Goal: Task Accomplishment & Management: Complete application form

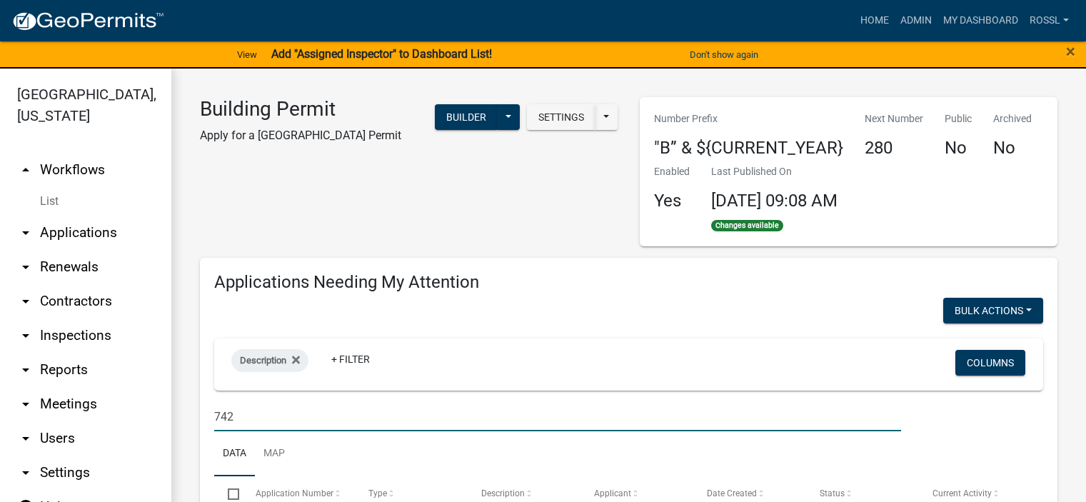
select select "2: 50"
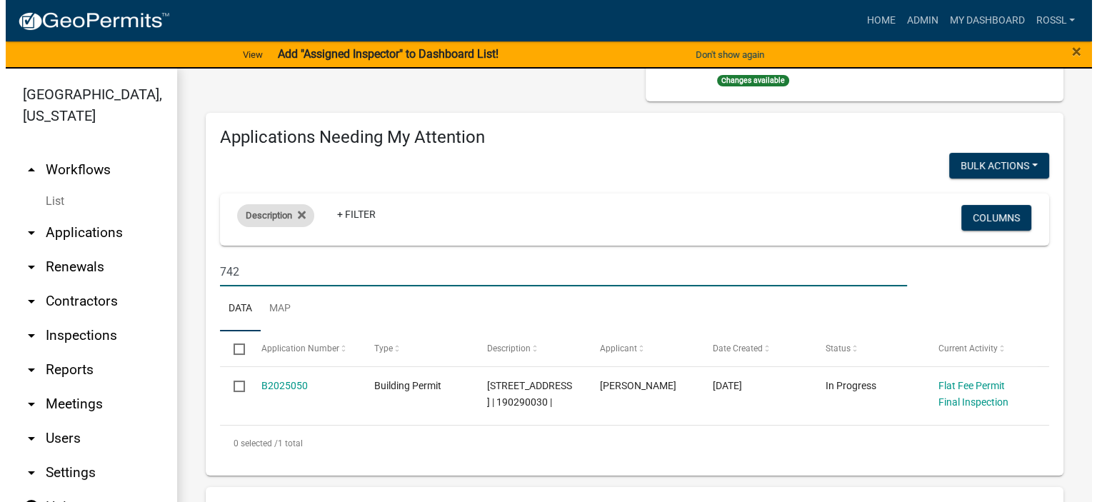
scroll to position [143, 0]
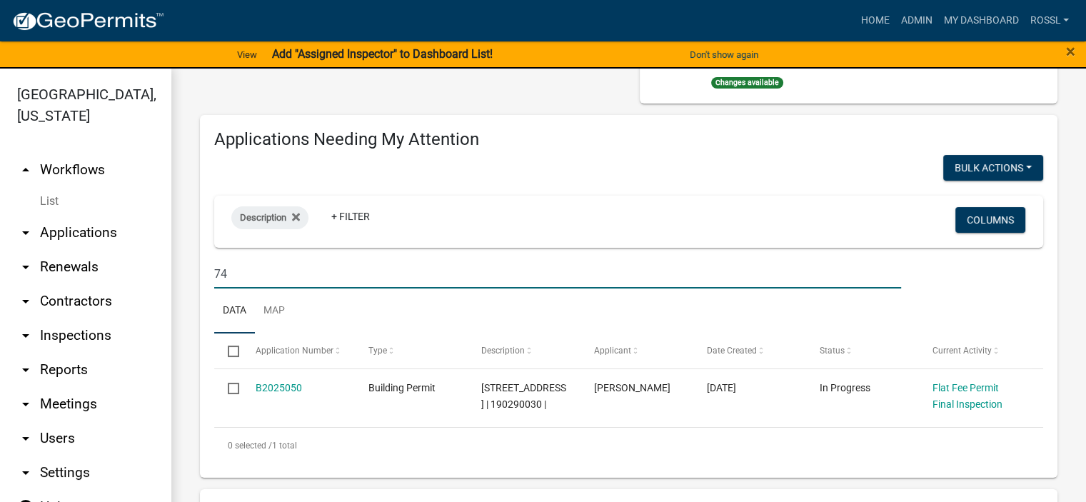
type input "7"
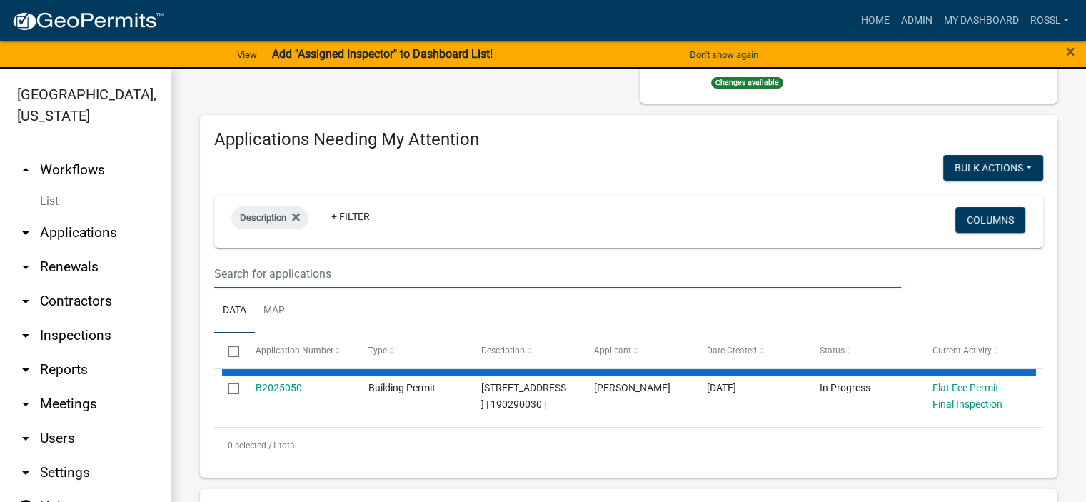
select select "2: 50"
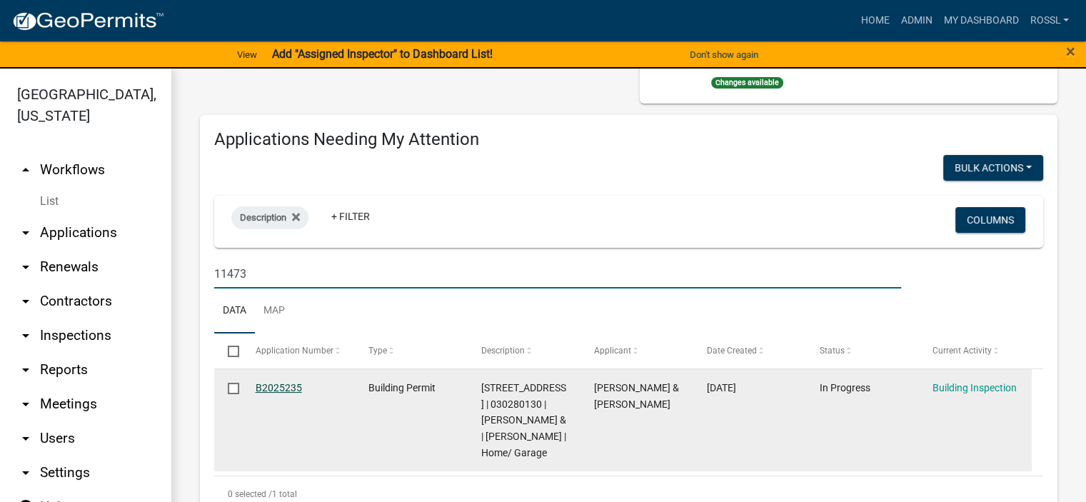
type input "11473"
click at [286, 388] on link "B2025235" at bounding box center [279, 387] width 46 height 11
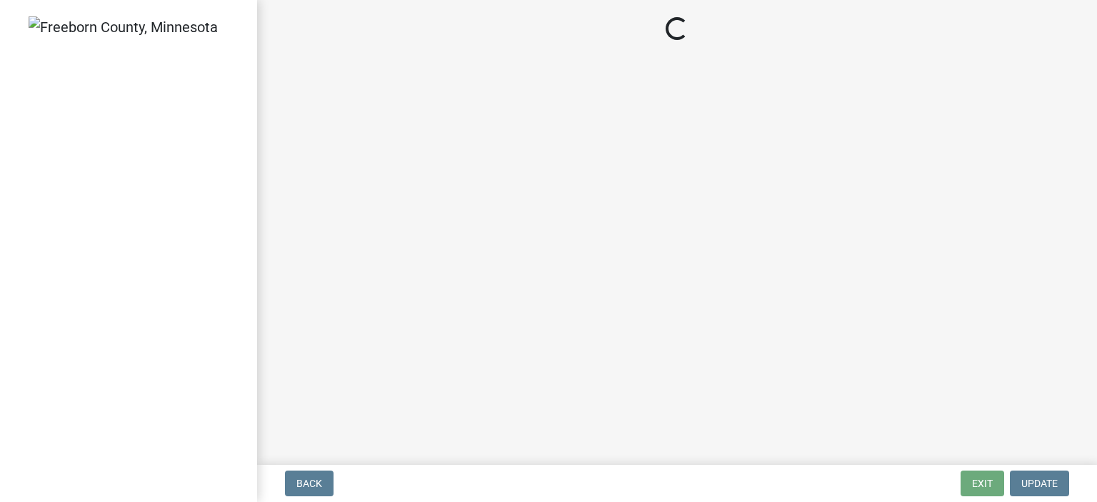
select select "24c4516e-7a9f-48a4-a0b5-6d857a377a6e"
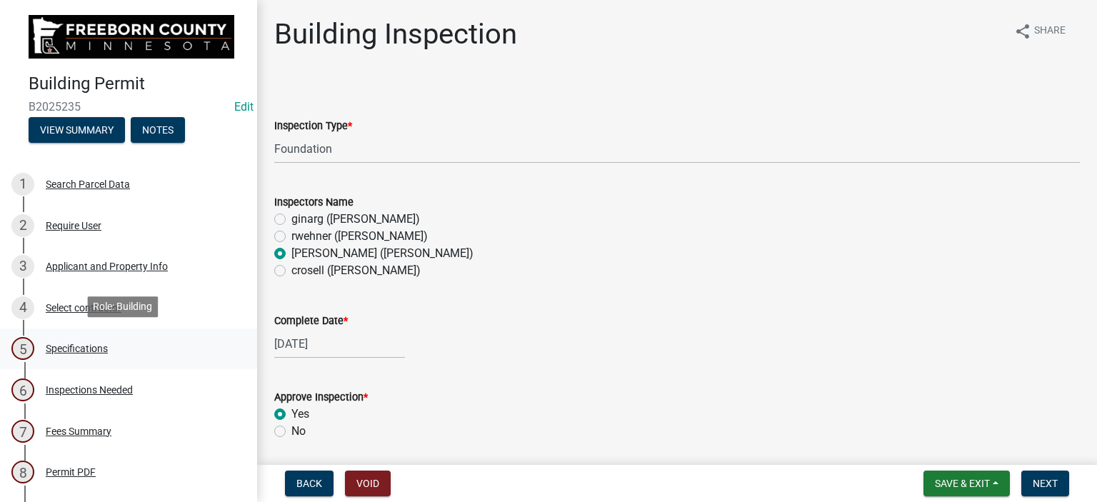
click at [66, 346] on div "Specifications" at bounding box center [77, 349] width 62 height 10
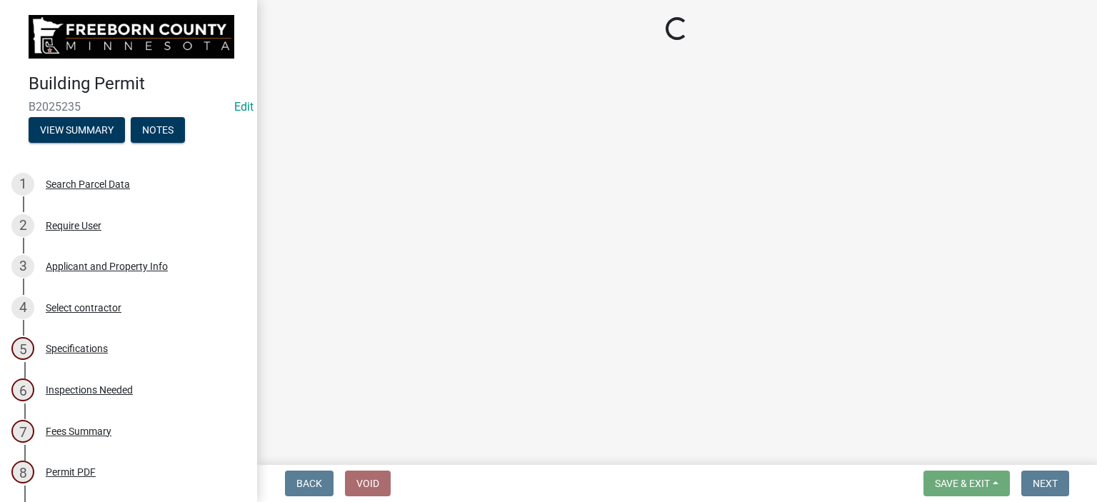
select select "cf5e982a-8fde-449d-bcd8-be8cdfb99374"
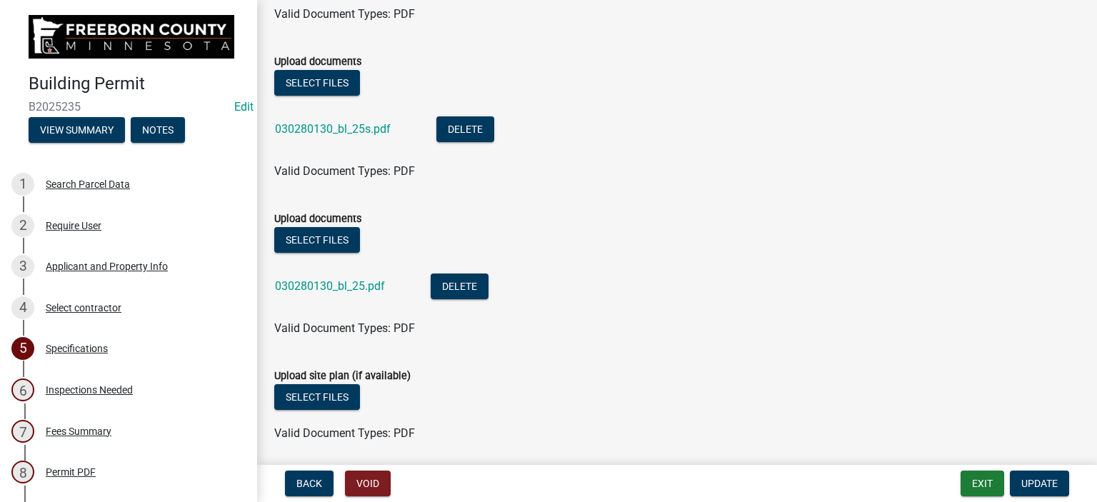
scroll to position [1893, 0]
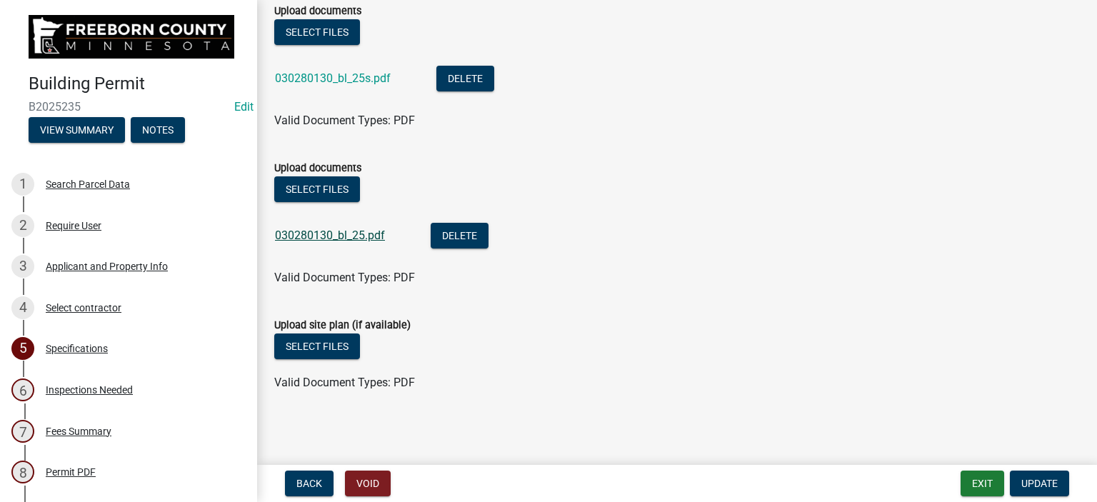
click at [332, 236] on link "030280130_bl_25.pdf" at bounding box center [330, 236] width 110 height 14
click at [317, 349] on button "Select files" at bounding box center [317, 347] width 86 height 26
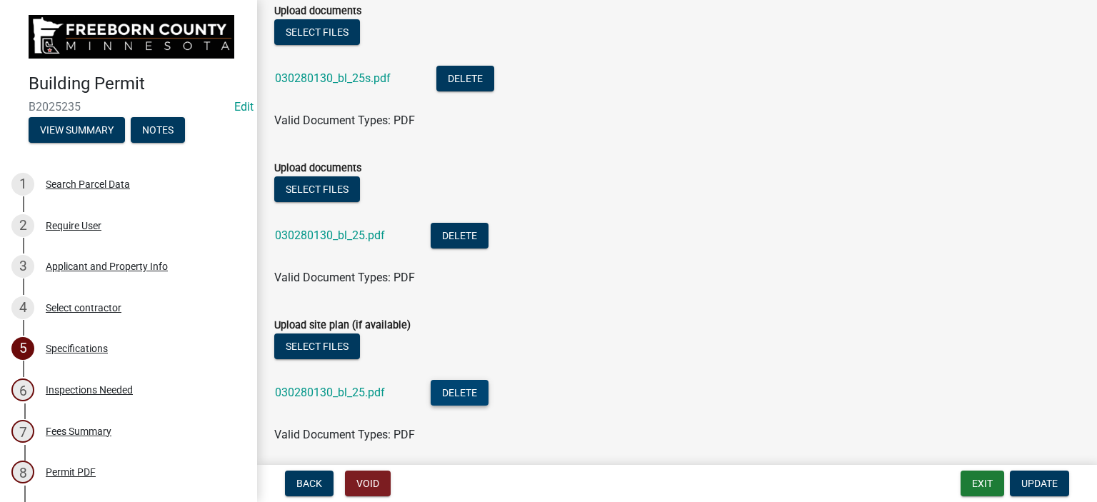
click at [440, 394] on button "Delete" at bounding box center [460, 393] width 58 height 26
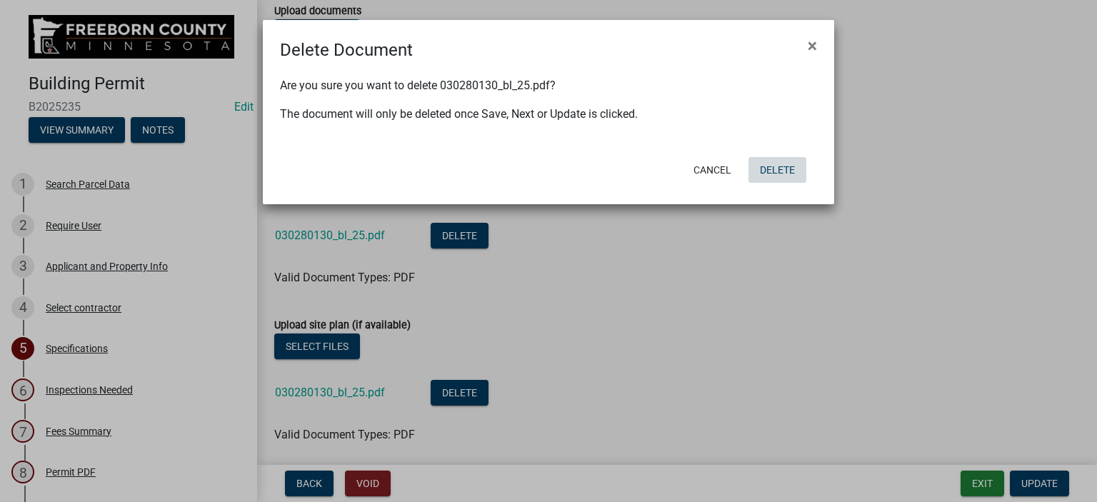
click at [777, 164] on button "Delete" at bounding box center [777, 170] width 58 height 26
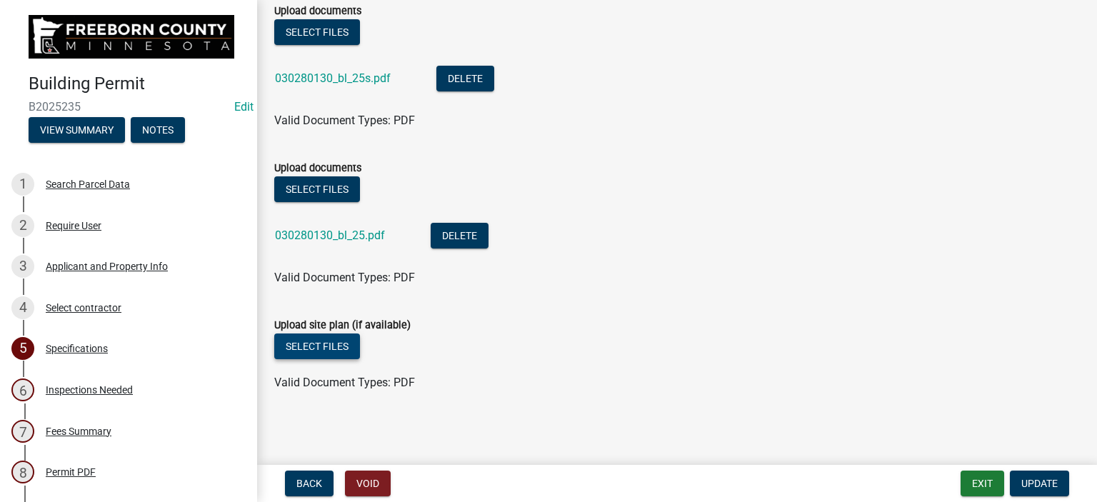
click at [345, 351] on button "Select files" at bounding box center [317, 347] width 86 height 26
click at [339, 343] on button "Select files" at bounding box center [317, 347] width 86 height 26
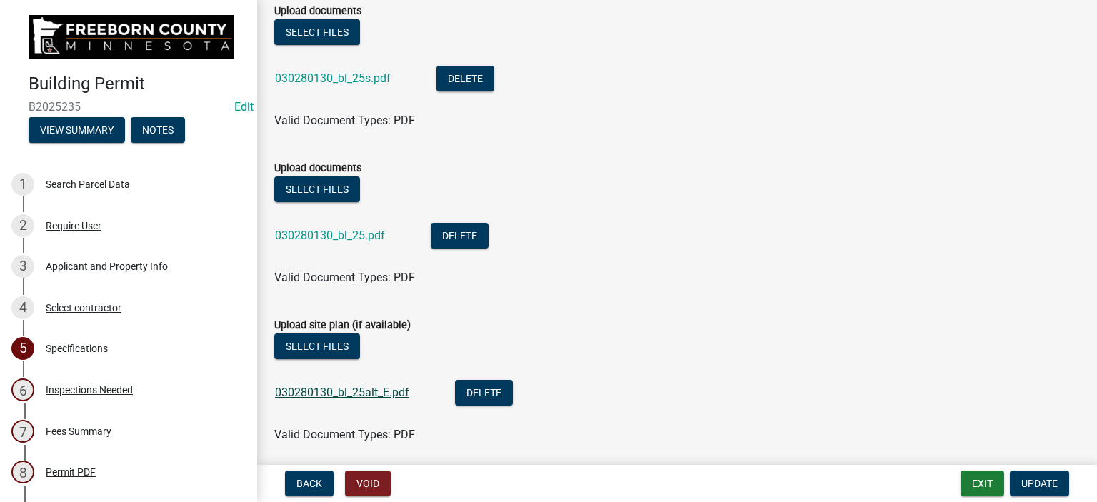
click at [351, 389] on link "030280130_bl_25alt_E.pdf" at bounding box center [342, 393] width 134 height 14
click at [1041, 487] on span "Update" at bounding box center [1039, 483] width 36 height 11
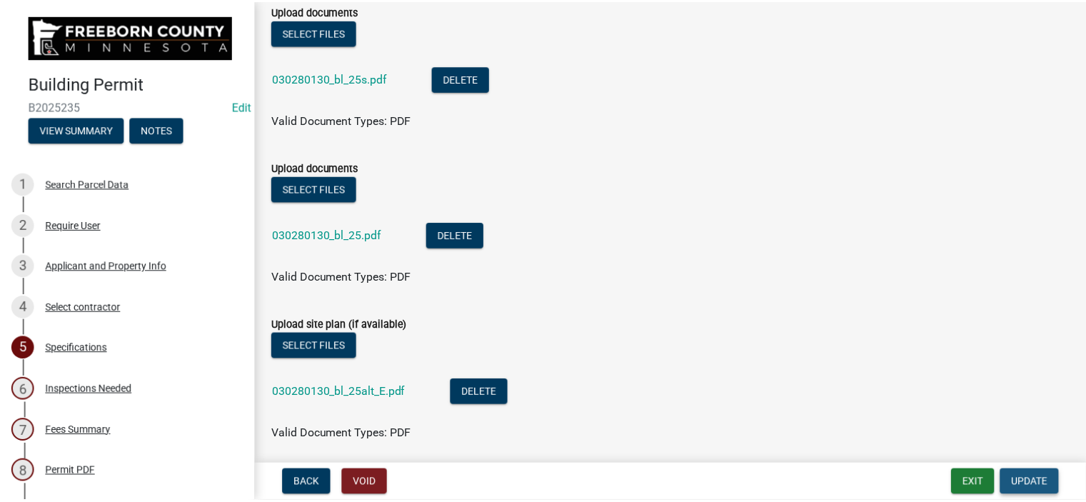
scroll to position [0, 0]
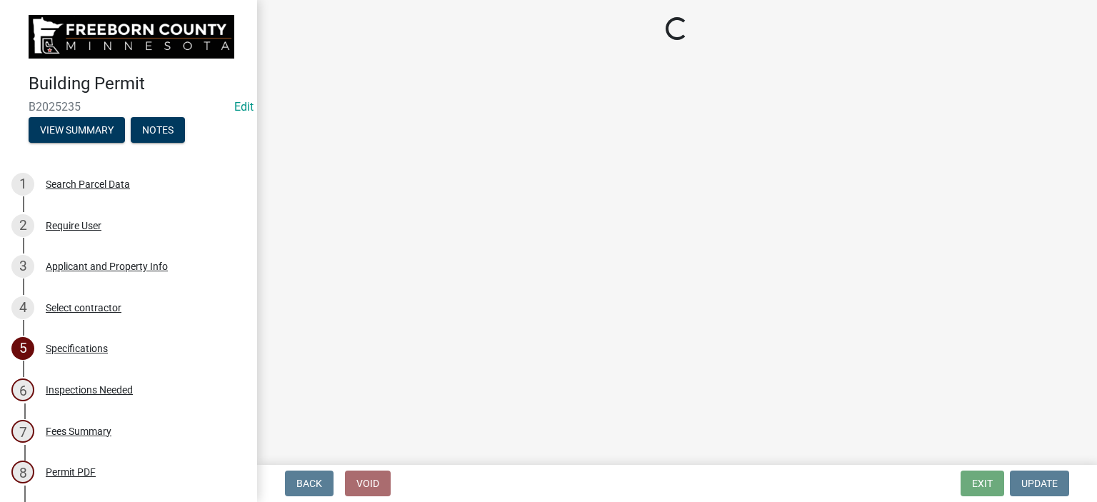
select select "24c4516e-7a9f-48a4-a0b5-6d857a377a6e"
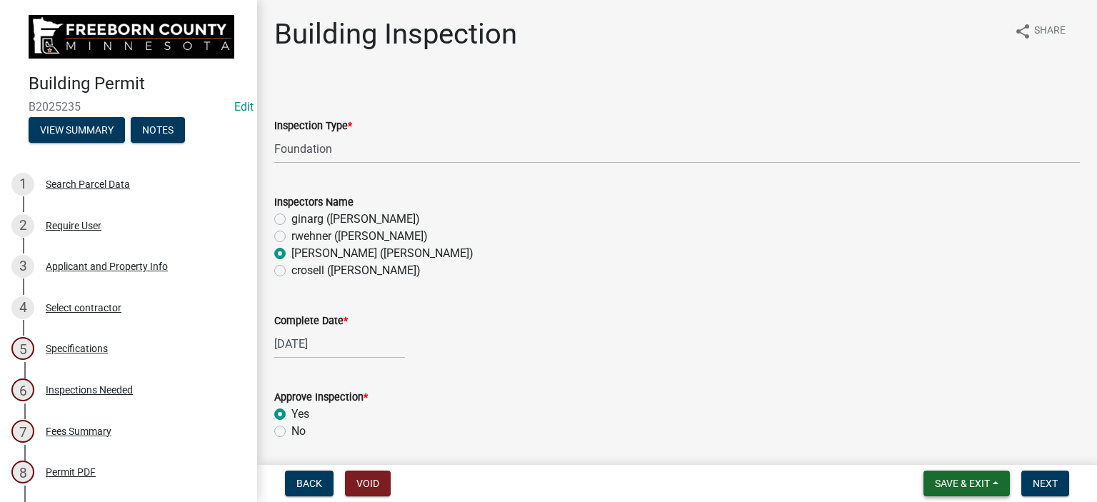
click at [948, 475] on button "Save & Exit" at bounding box center [966, 484] width 86 height 26
click at [943, 448] on button "Save & Exit" at bounding box center [953, 446] width 114 height 34
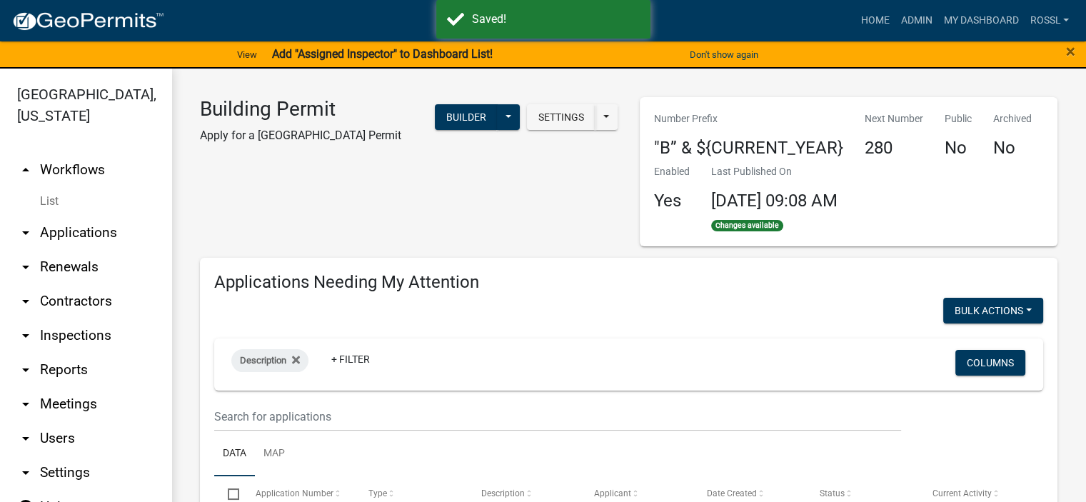
select select "2: 50"
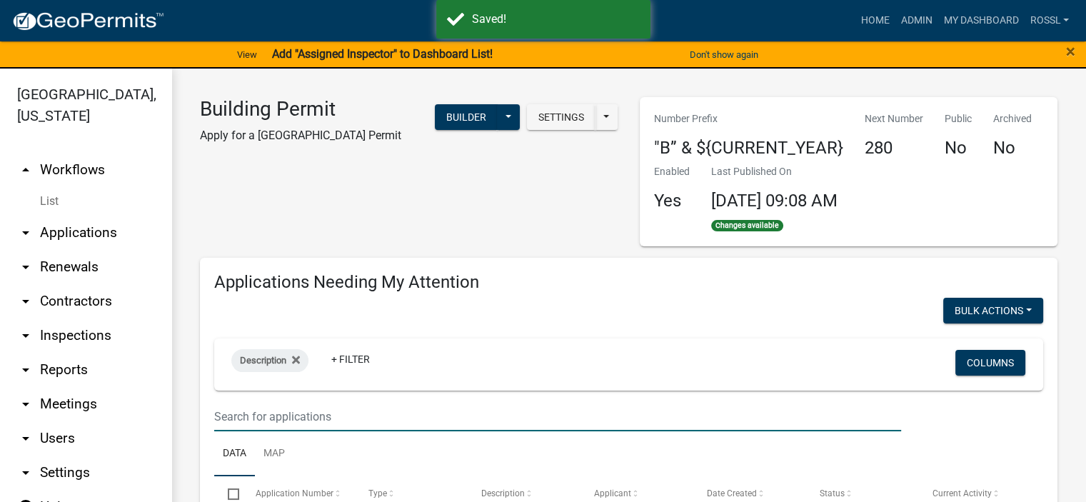
click at [277, 409] on input "text" at bounding box center [557, 416] width 687 height 29
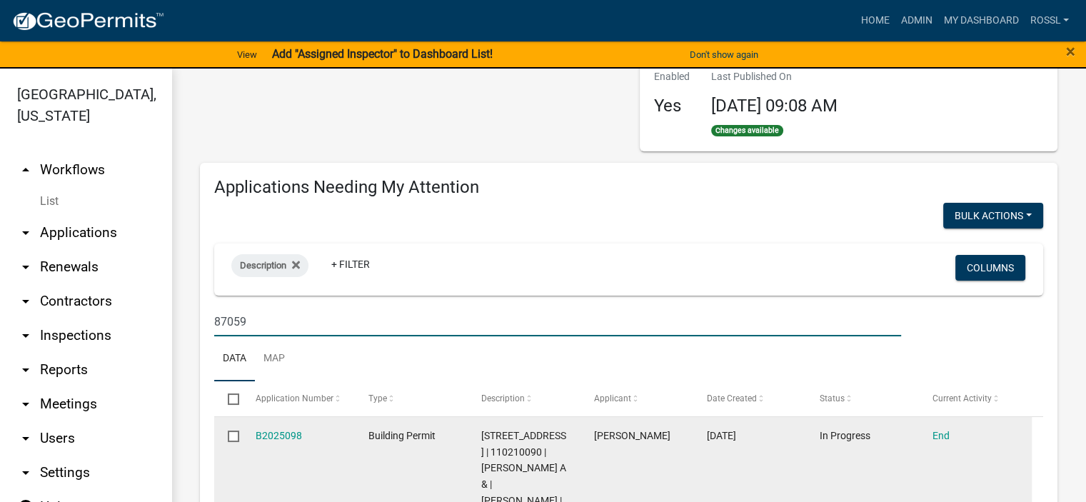
scroll to position [214, 0]
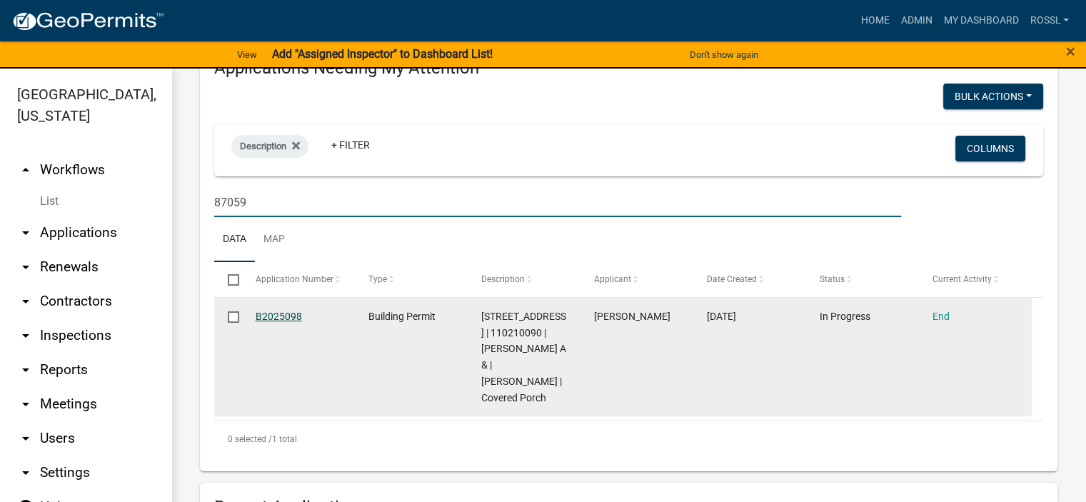
type input "87059"
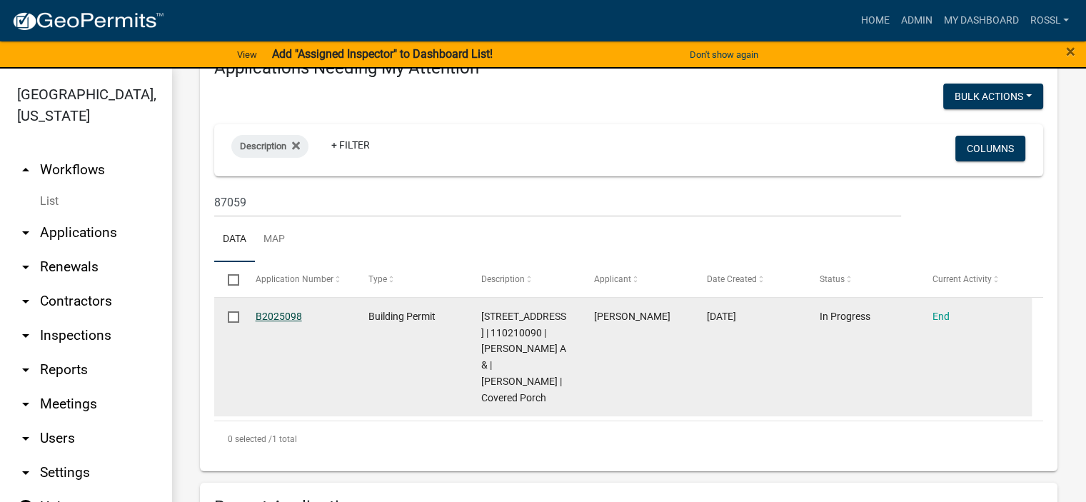
click at [292, 319] on link "B2025098" at bounding box center [279, 316] width 46 height 11
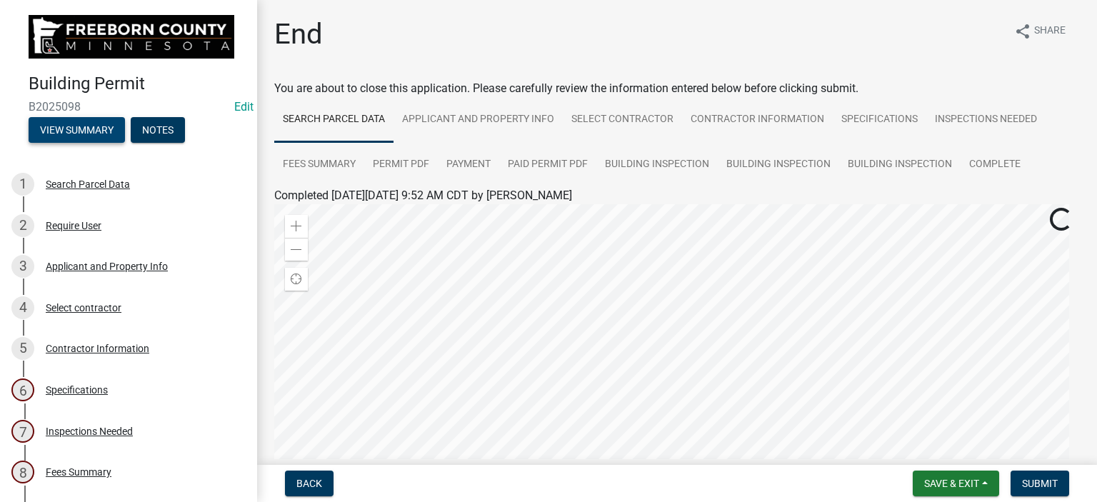
click at [62, 128] on button "View Summary" at bounding box center [77, 130] width 96 height 26
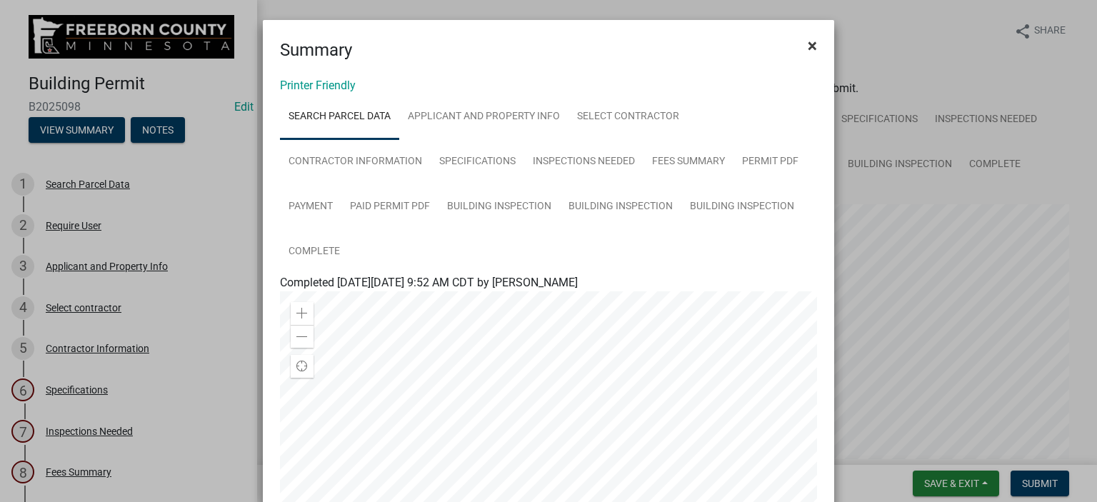
click at [801, 46] on button "×" at bounding box center [812, 46] width 32 height 40
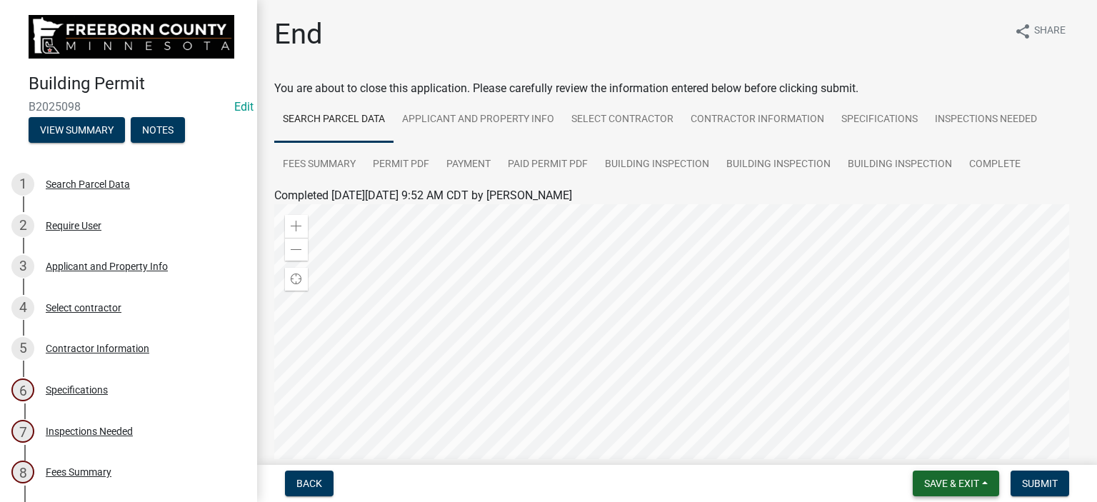
click at [973, 487] on span "Save & Exit" at bounding box center [951, 483] width 55 height 11
click at [968, 454] on button "Save & Exit" at bounding box center [942, 446] width 114 height 34
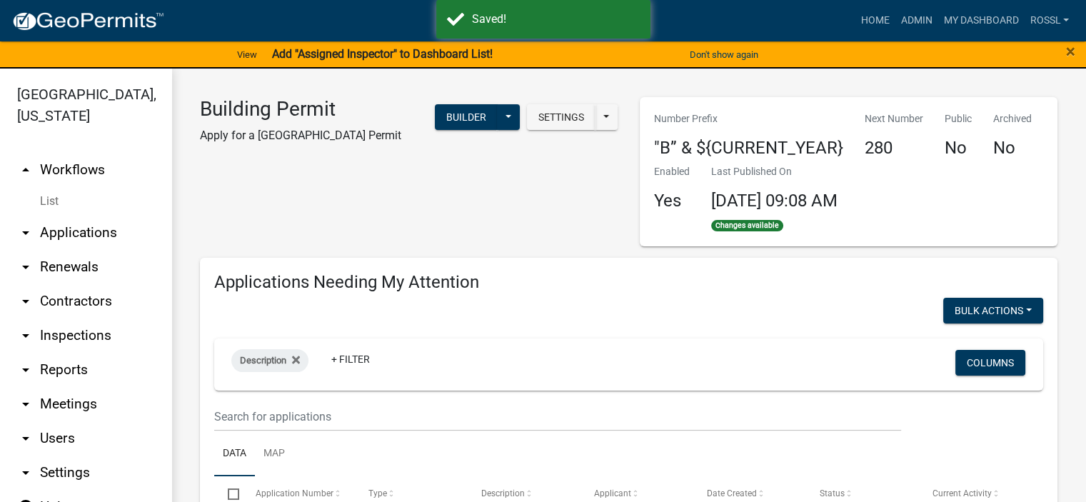
select select "2: 50"
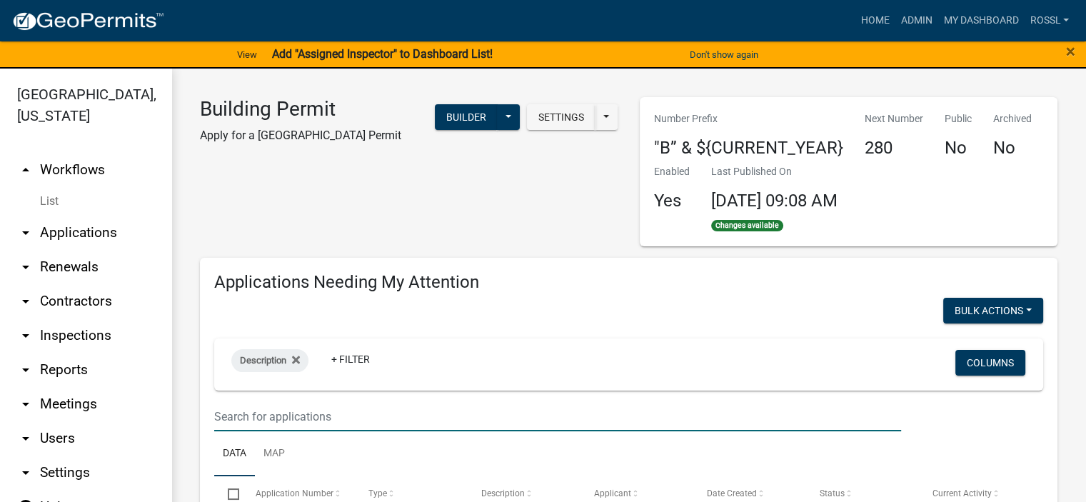
click at [269, 408] on input "text" at bounding box center [557, 416] width 687 height 29
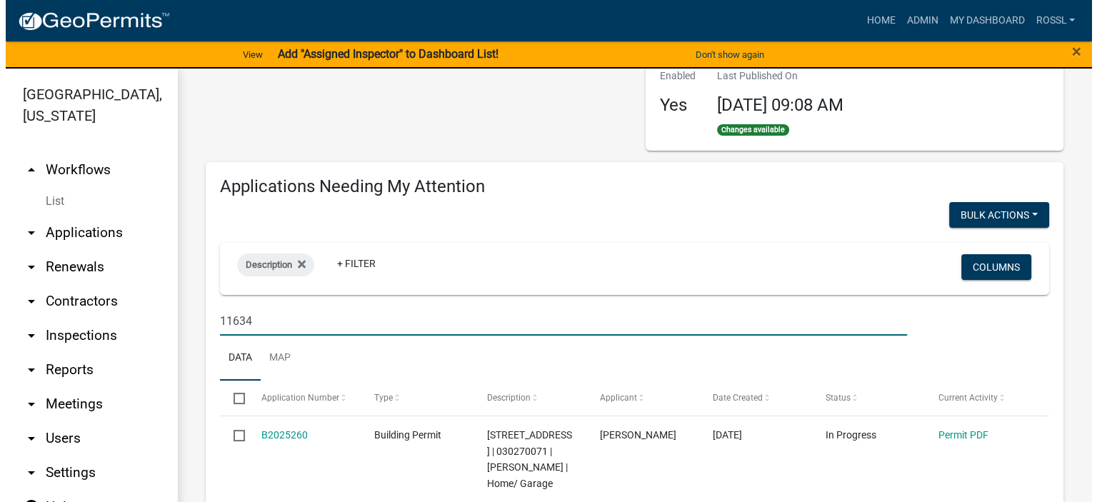
scroll to position [214, 0]
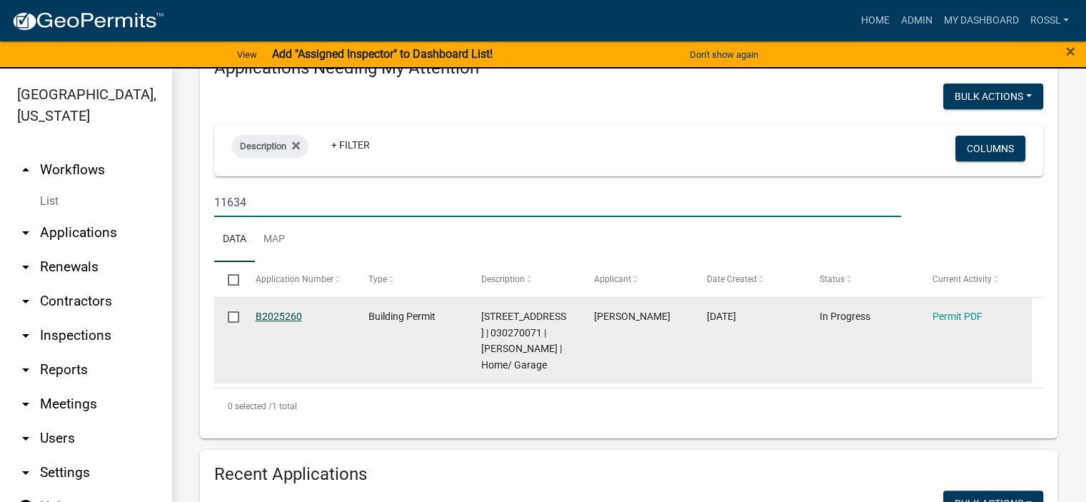
type input "11634"
click at [290, 314] on link "B2025260" at bounding box center [279, 316] width 46 height 11
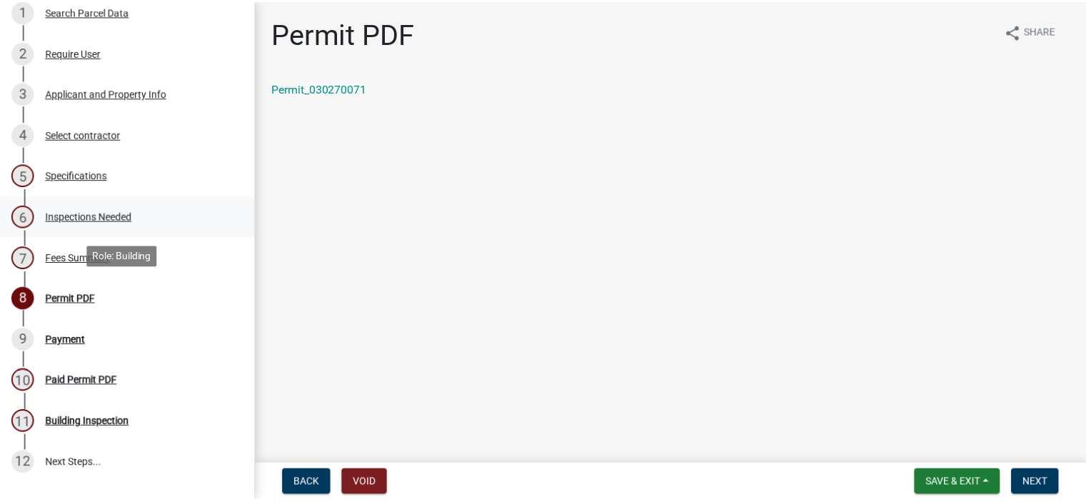
scroll to position [214, 0]
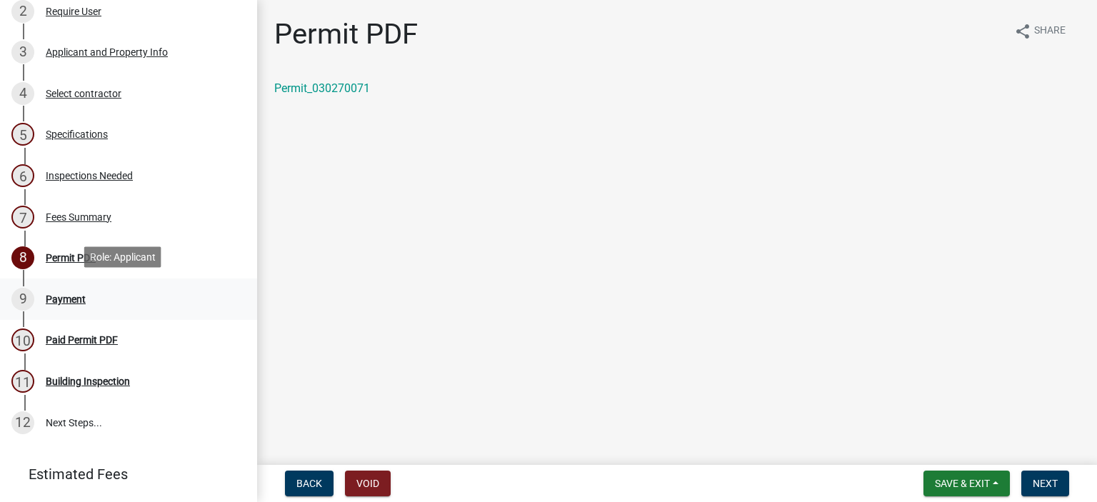
click at [83, 296] on div "Payment" at bounding box center [66, 299] width 40 height 10
click at [1036, 482] on span "Next" at bounding box center [1045, 483] width 25 height 11
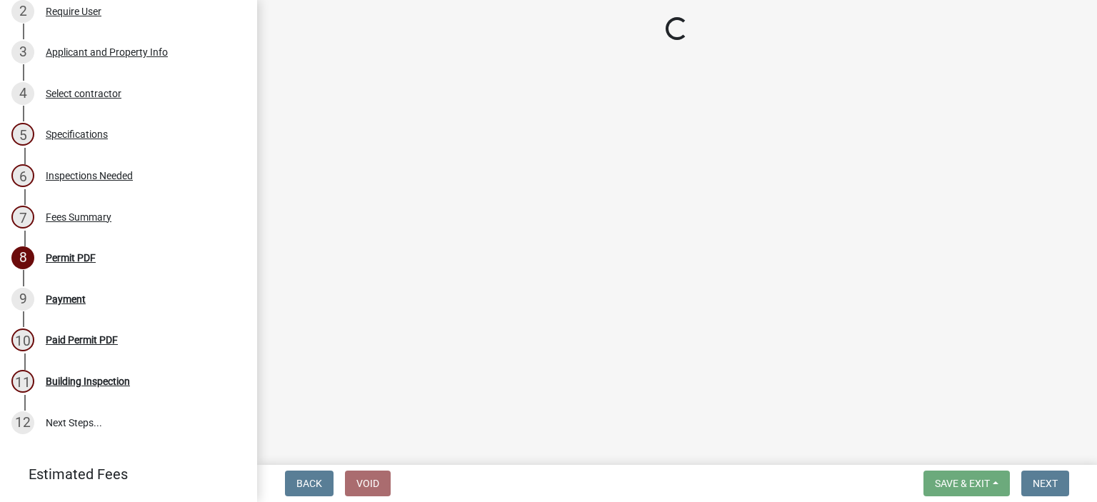
select select "3: 3"
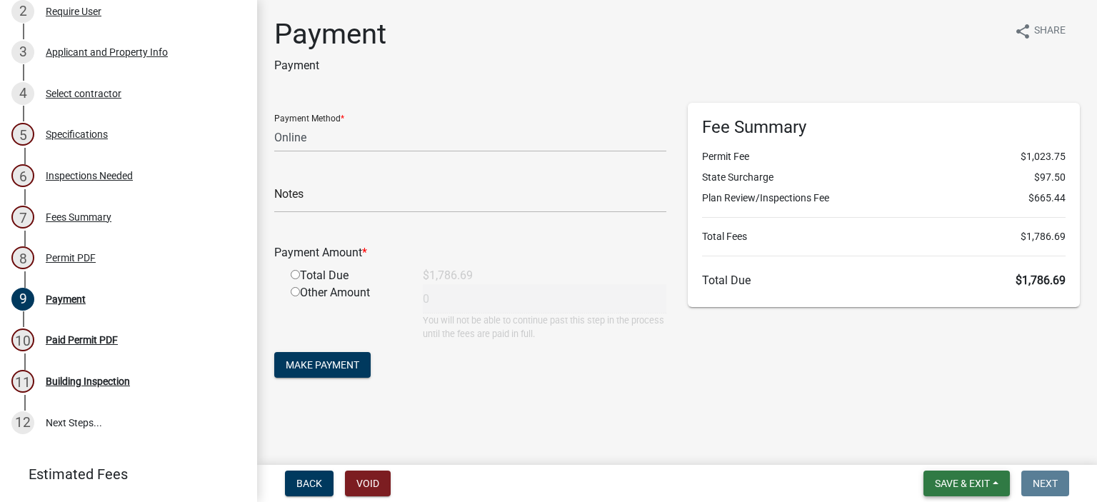
click at [966, 486] on span "Save & Exit" at bounding box center [962, 483] width 55 height 11
click at [972, 448] on button "Save & Exit" at bounding box center [953, 446] width 114 height 34
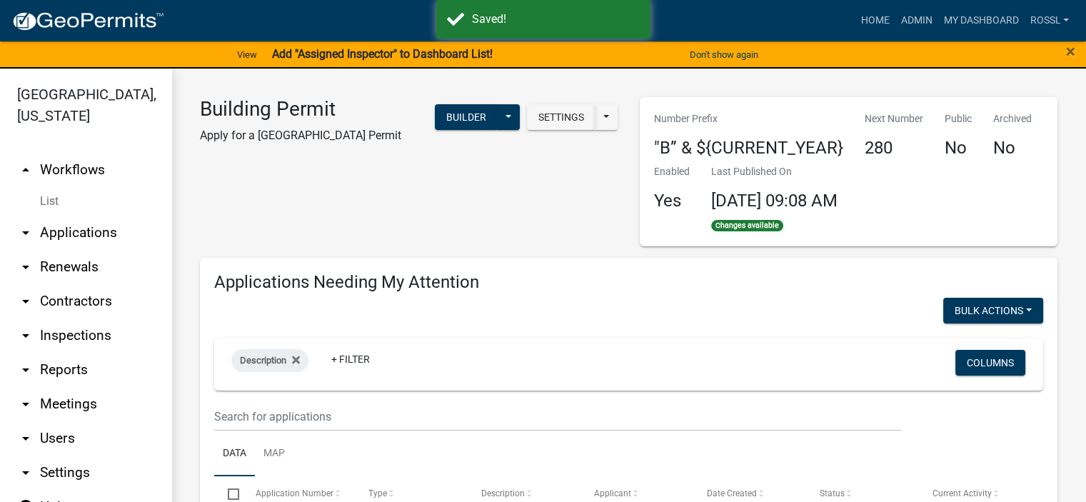
select select "2: 50"
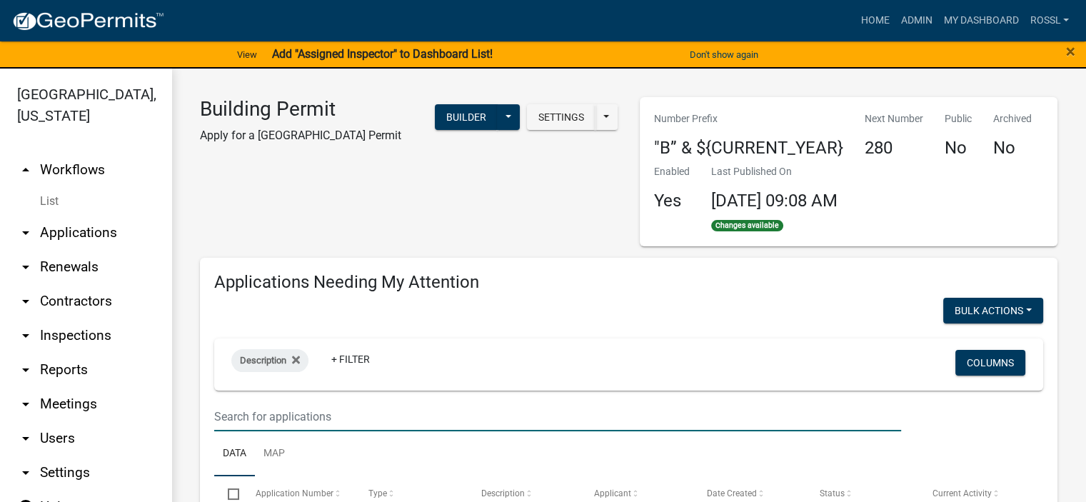
click at [264, 414] on input "text" at bounding box center [557, 416] width 687 height 29
type input "12494"
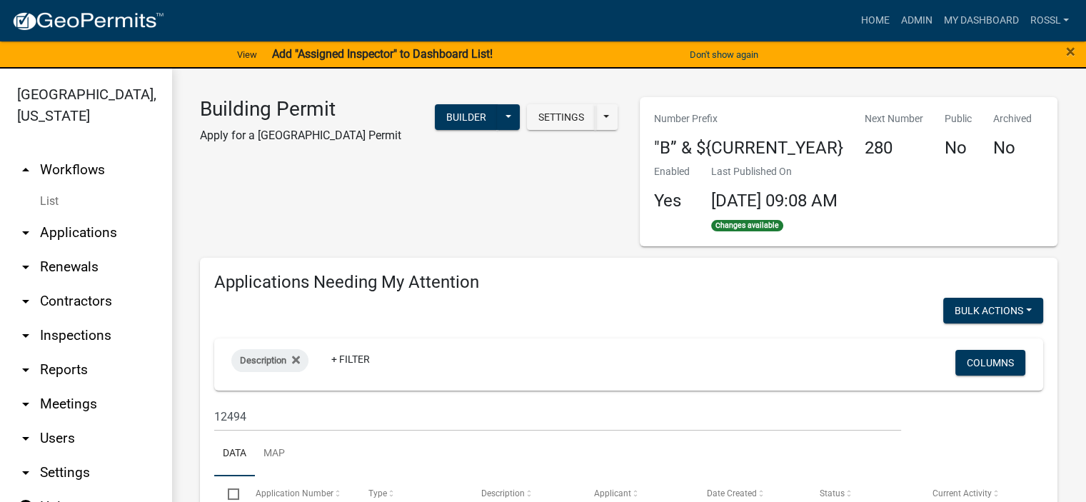
click at [394, 439] on ul "Data Map" at bounding box center [628, 453] width 829 height 45
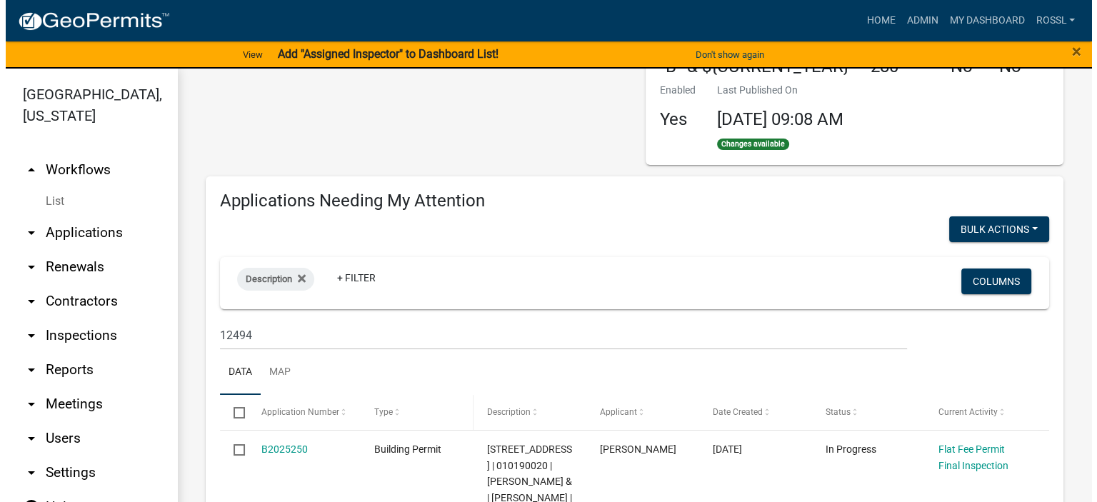
scroll to position [143, 0]
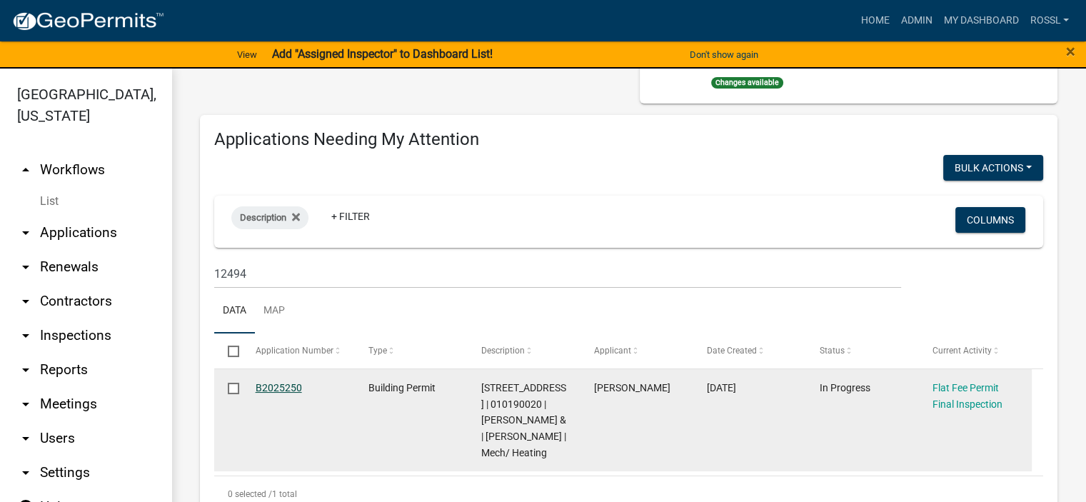
click at [277, 386] on link "B2025250" at bounding box center [279, 387] width 46 height 11
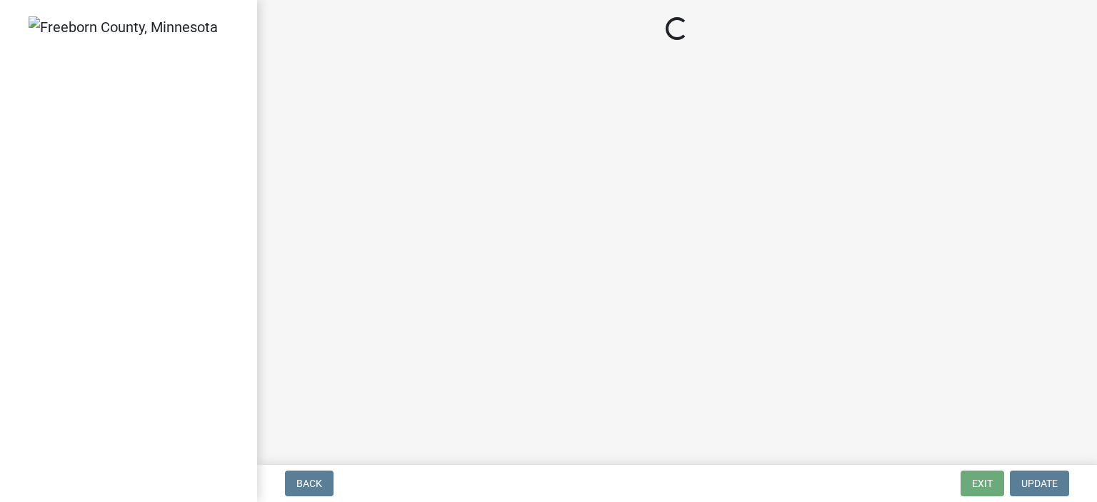
select select "3613e5d6-c0da-40a7-83d4-d5638b2e6124"
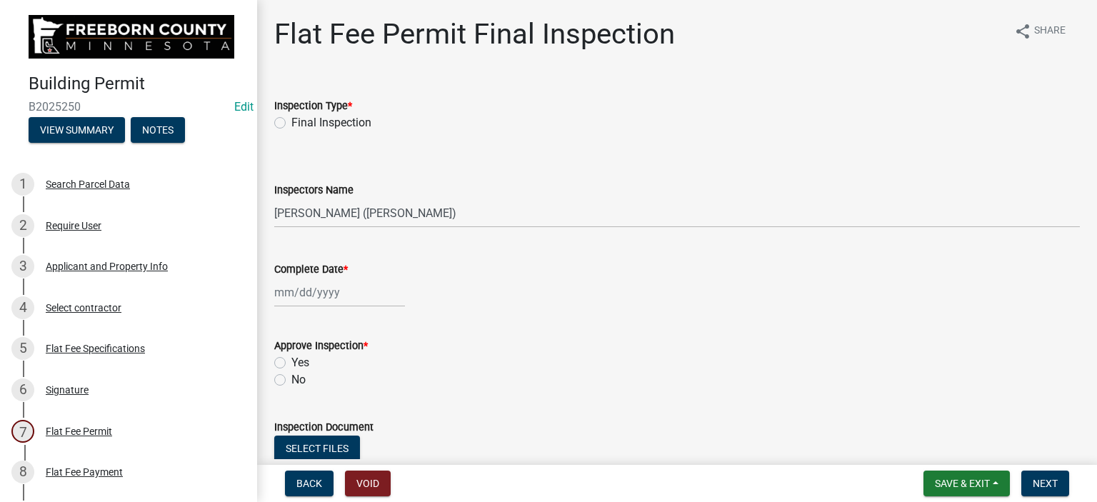
click at [291, 123] on label "Final Inspection" at bounding box center [331, 122] width 80 height 17
click at [291, 123] on input "Final Inspection" at bounding box center [295, 118] width 9 height 9
radio input "true"
click at [313, 294] on div at bounding box center [339, 292] width 131 height 29
select select "8"
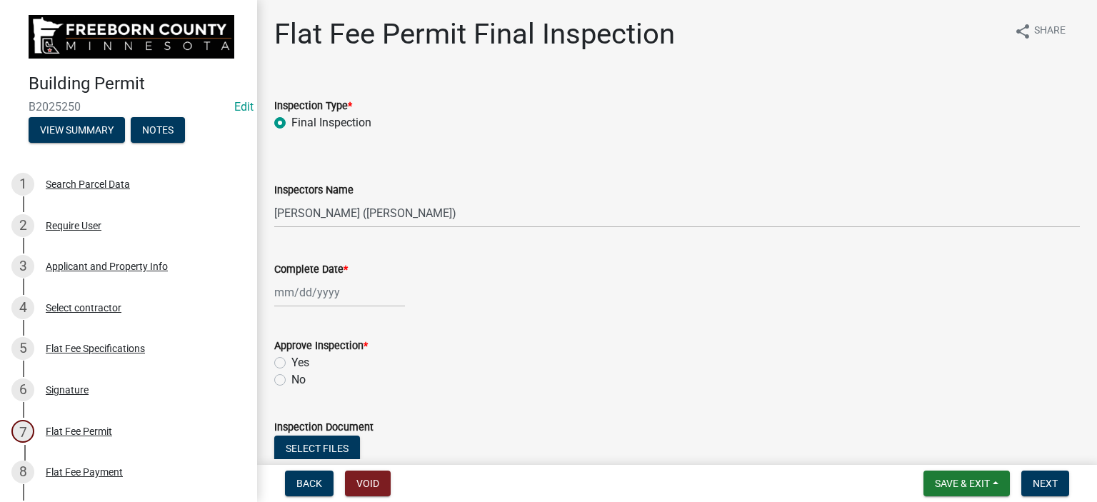
select select "2025"
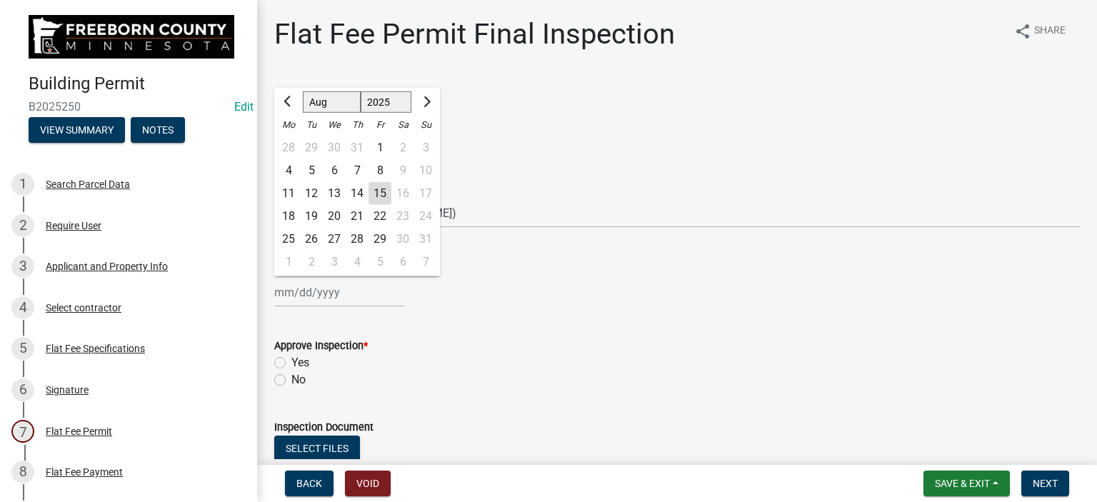
click at [291, 194] on div "11" at bounding box center [288, 193] width 23 height 23
type input "[DATE]"
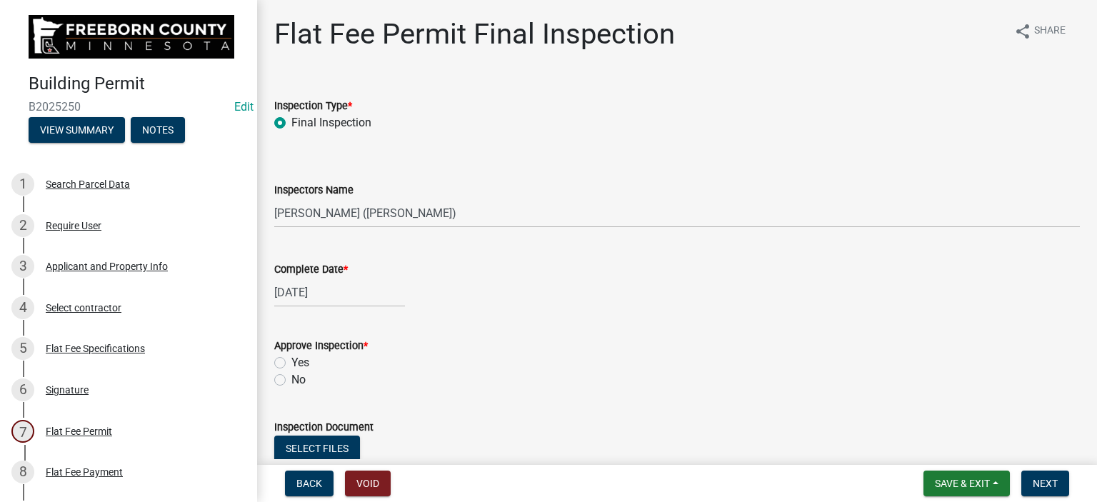
click at [291, 359] on label "Yes" at bounding box center [300, 362] width 18 height 17
click at [291, 359] on input "Yes" at bounding box center [295, 358] width 9 height 9
radio input "true"
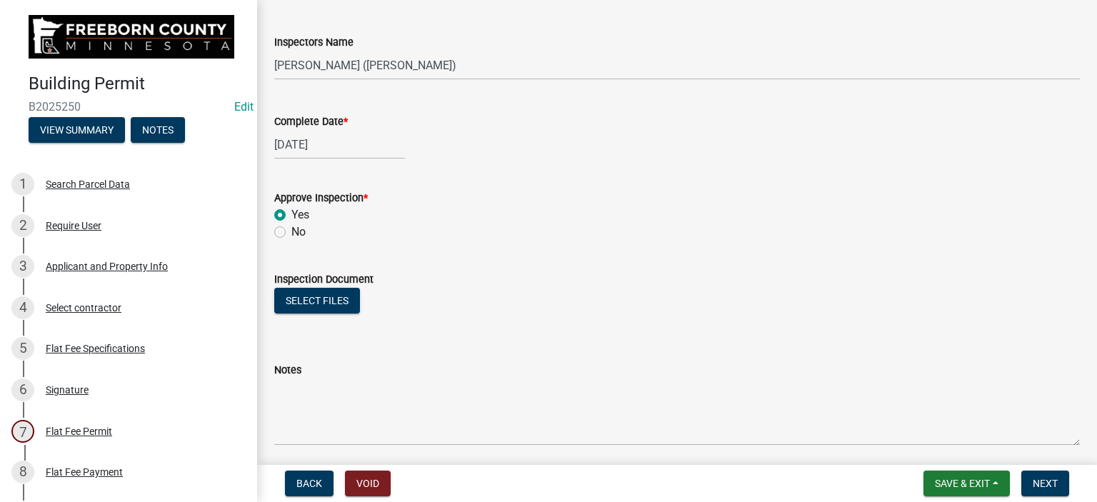
scroll to position [266, 0]
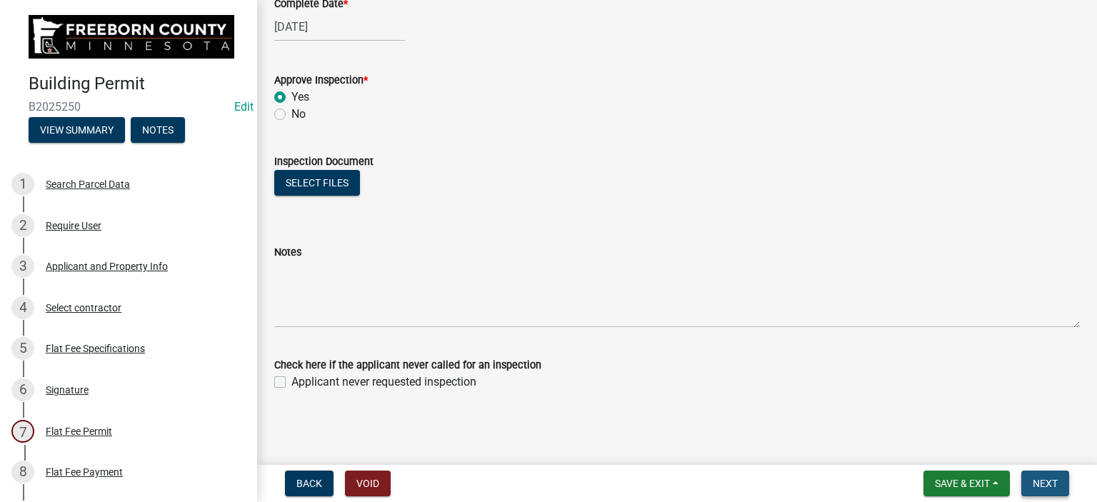
click at [1050, 483] on span "Next" at bounding box center [1045, 483] width 25 height 11
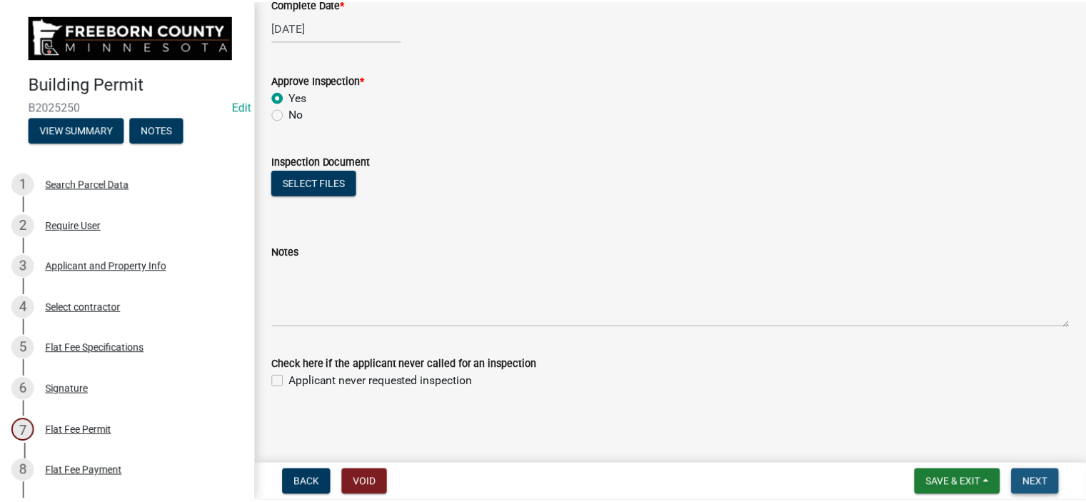
scroll to position [0, 0]
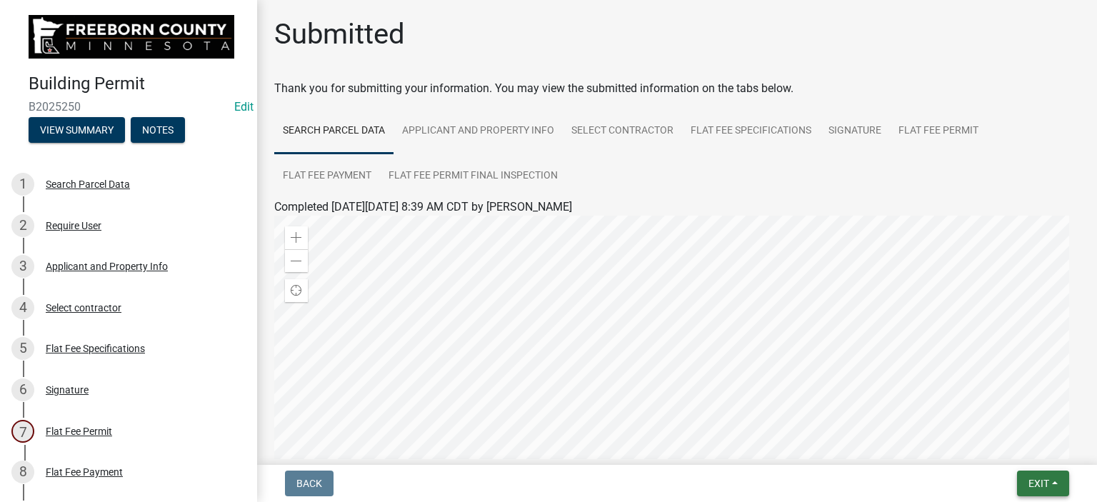
click at [1033, 481] on span "Exit" at bounding box center [1038, 483] width 21 height 11
click at [1023, 446] on button "Save & Exit" at bounding box center [1013, 446] width 114 height 34
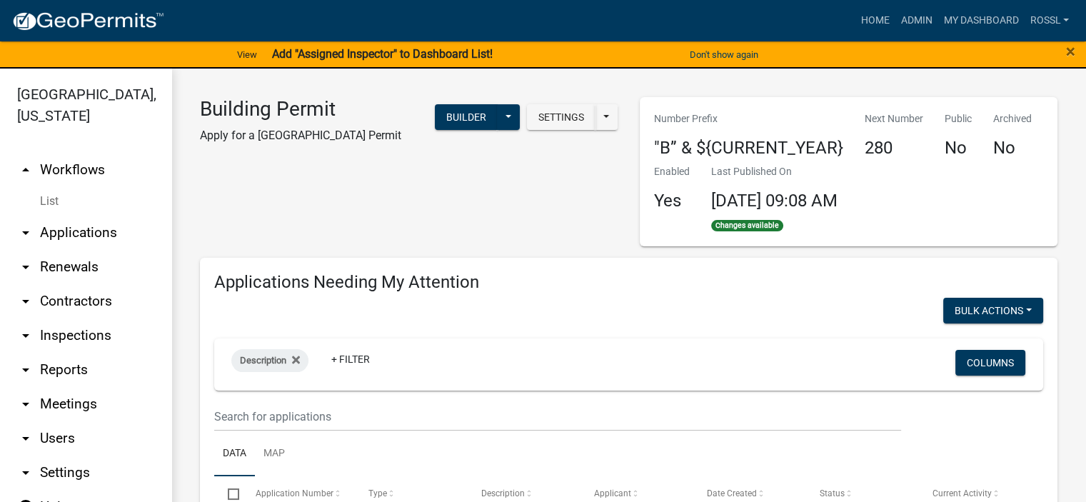
select select "2: 50"
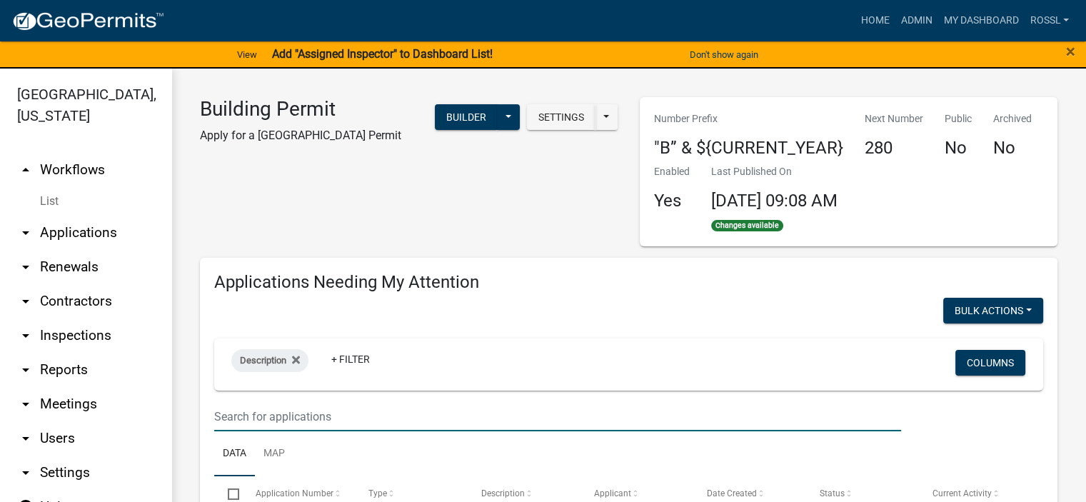
click at [294, 409] on input "text" at bounding box center [557, 416] width 687 height 29
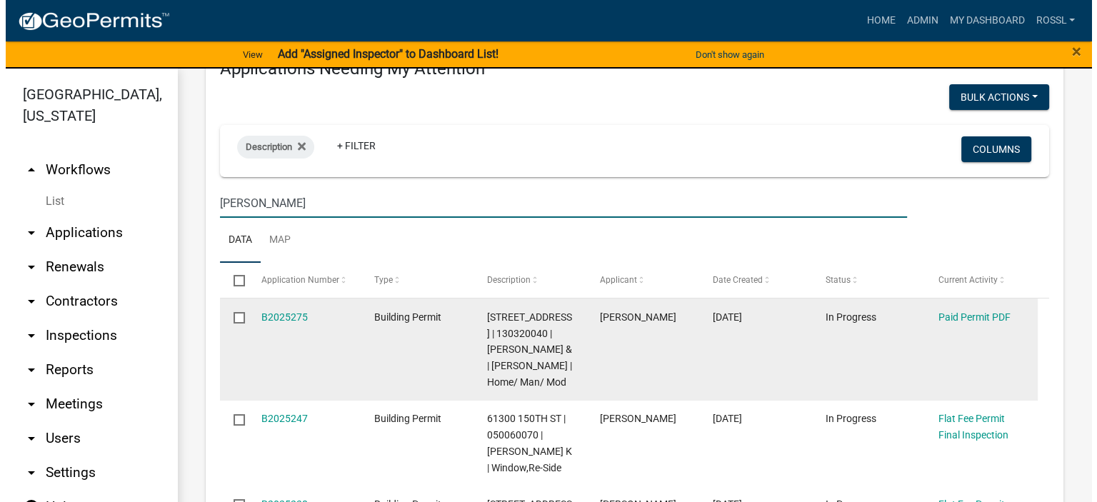
scroll to position [214, 0]
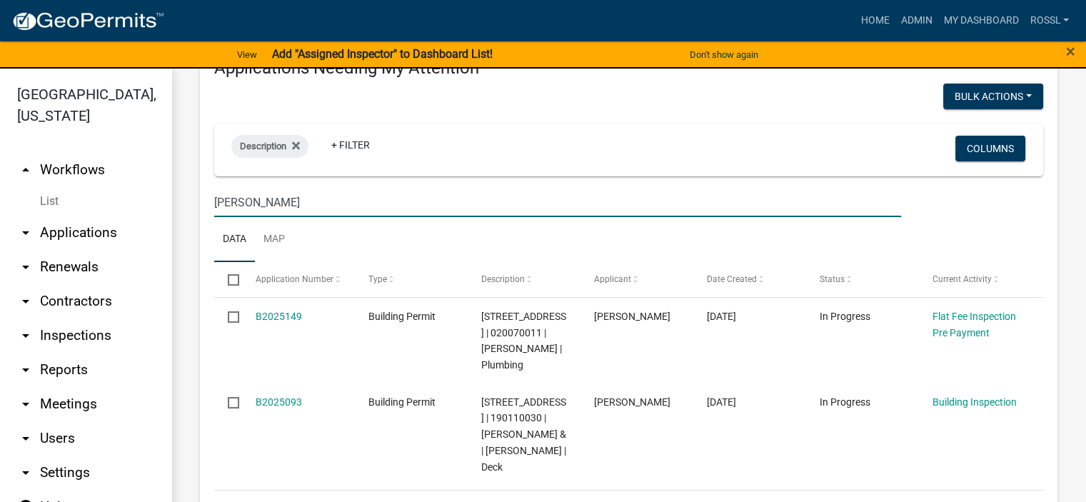
type input "[PERSON_NAME]"
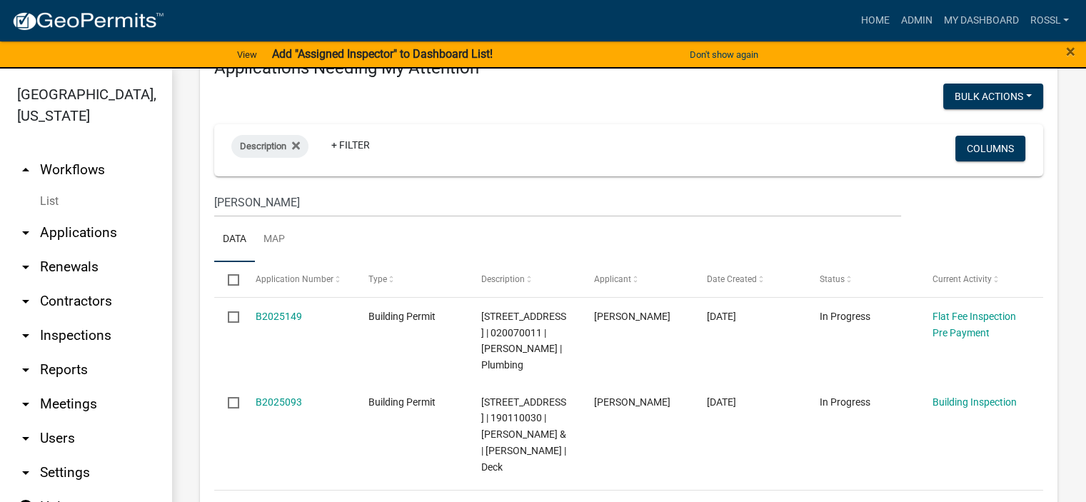
click at [344, 236] on ul "Data Map" at bounding box center [628, 239] width 829 height 45
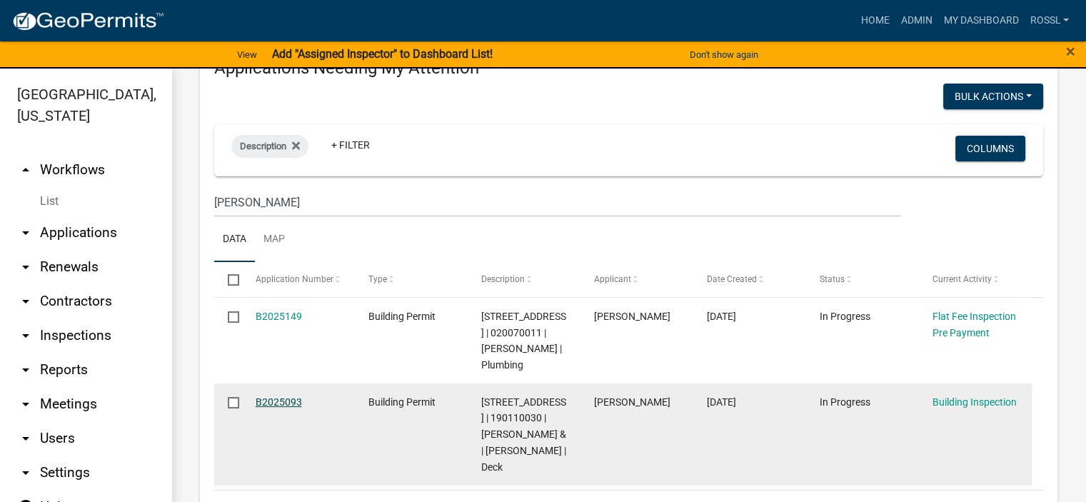
click at [276, 401] on link "B2025093" at bounding box center [279, 401] width 46 height 11
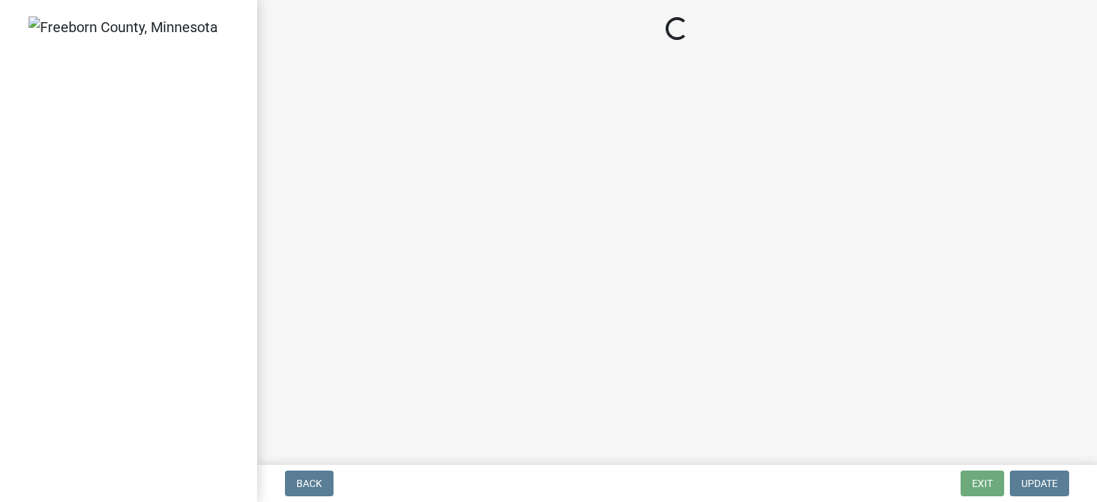
select select "a9b4ad4b-b3f3-49fc-b4bb-a6e3399b343e"
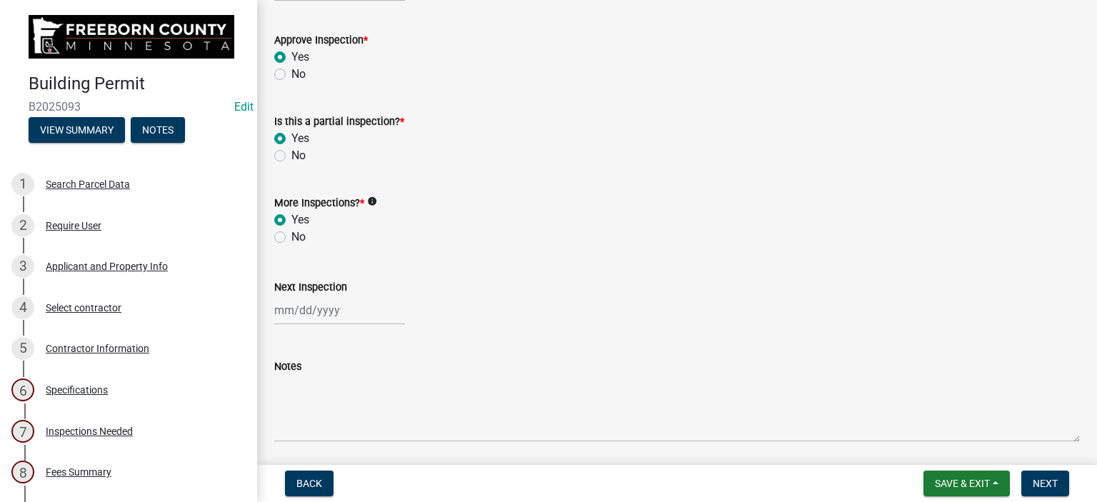
scroll to position [494, 0]
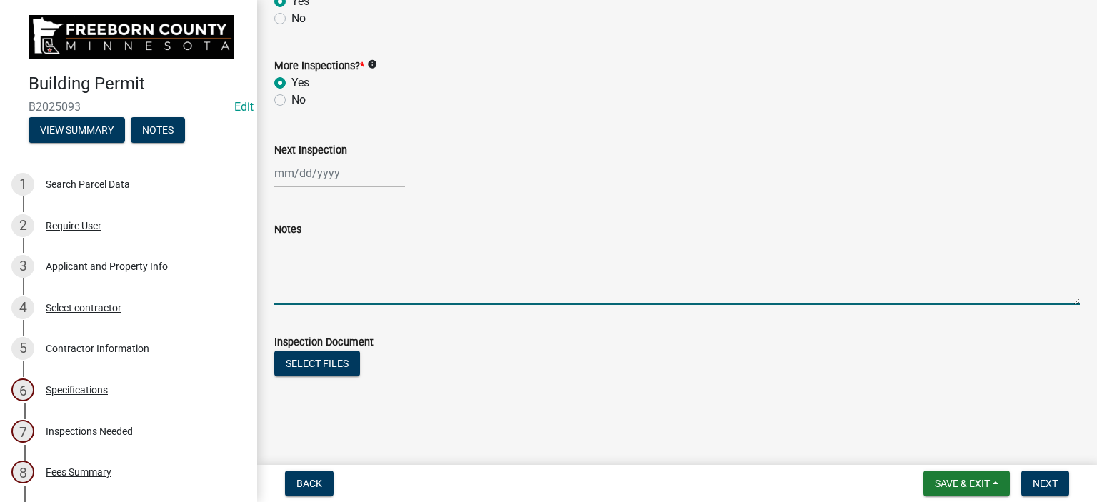
click at [317, 288] on textarea "Notes" at bounding box center [677, 271] width 806 height 67
type textarea "Photo virtual framing appears ok"
click at [991, 486] on button "Save & Exit" at bounding box center [966, 484] width 86 height 26
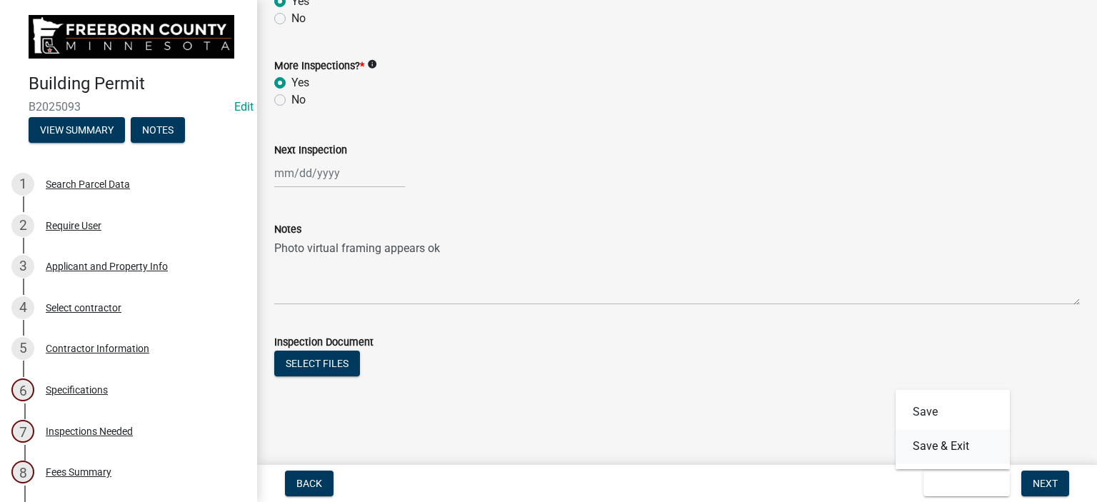
click at [968, 447] on button "Save & Exit" at bounding box center [953, 446] width 114 height 34
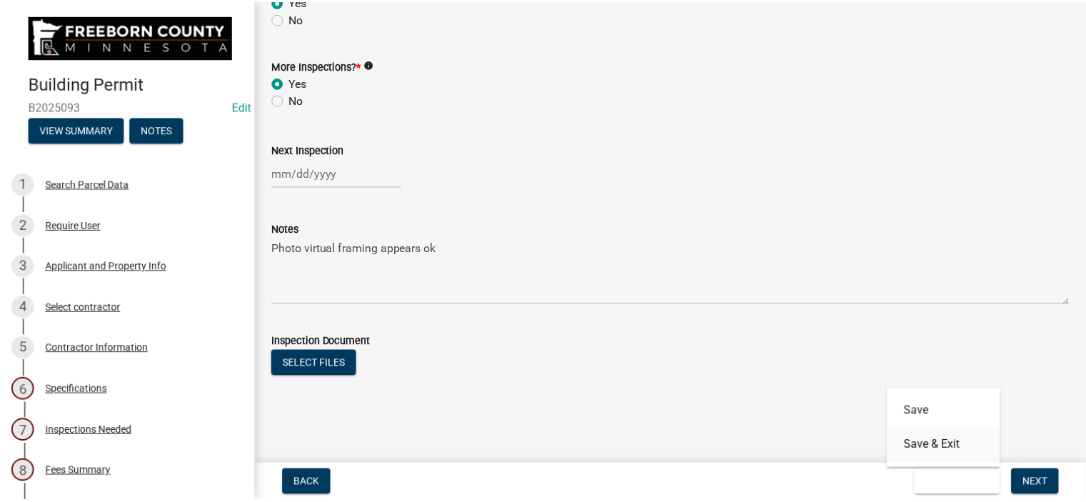
scroll to position [0, 0]
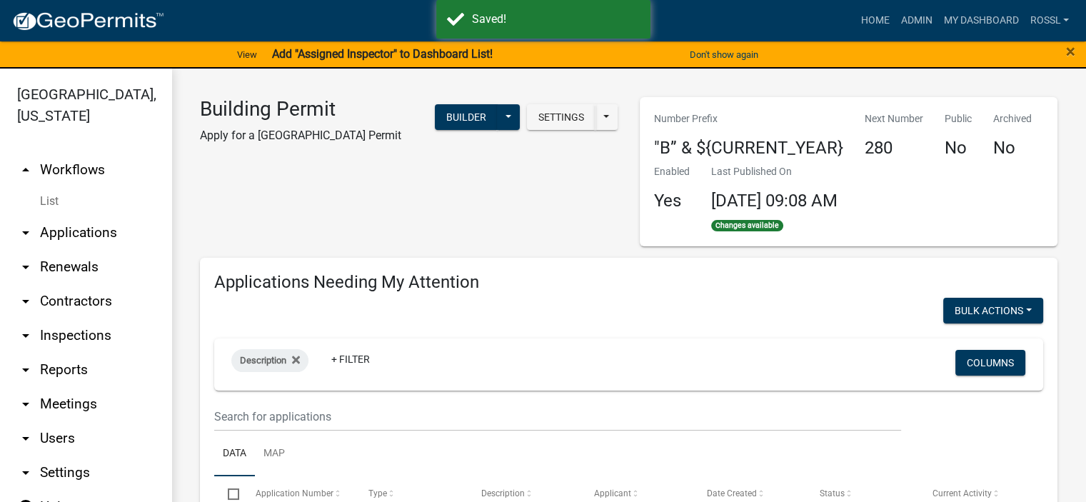
select select "2: 50"
